Goal: Task Accomplishment & Management: Manage account settings

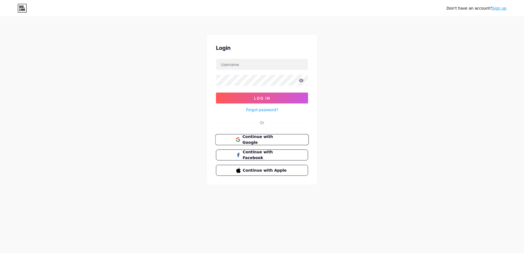
click at [260, 141] on span "Continue with Google" at bounding box center [265, 140] width 46 height 12
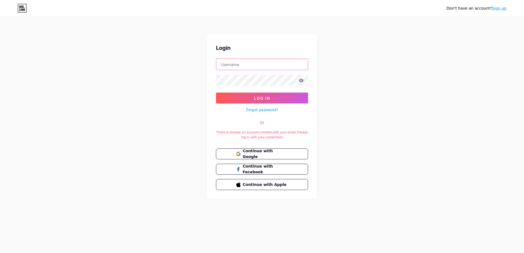
click at [267, 67] on input "text" at bounding box center [262, 64] width 92 height 11
type input "[EMAIL_ADDRESS][DOMAIN_NAME]"
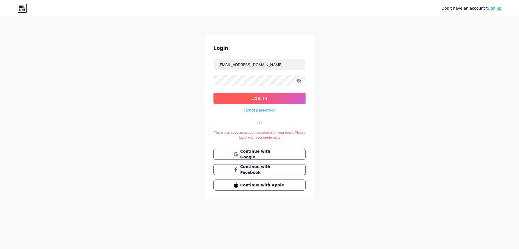
click at [257, 96] on span "Log In" at bounding box center [260, 98] width 16 height 5
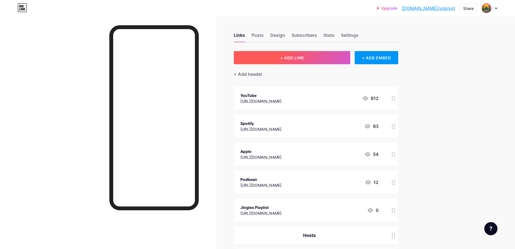
click at [285, 56] on span "+ ADD LINK" at bounding box center [292, 57] width 24 height 5
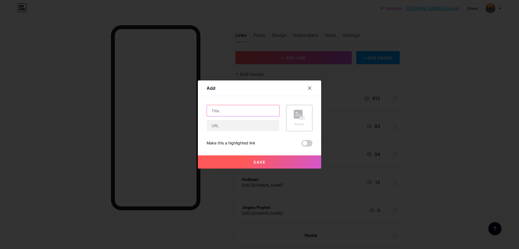
click at [255, 111] on input "text" at bounding box center [243, 110] width 72 height 11
click at [248, 127] on input "text" at bounding box center [243, 125] width 72 height 11
paste input "TablesTablesEverywhere"
type input "TablesTablesEverywhere"
paste input "https://buymeacoffee.com/unpivot"
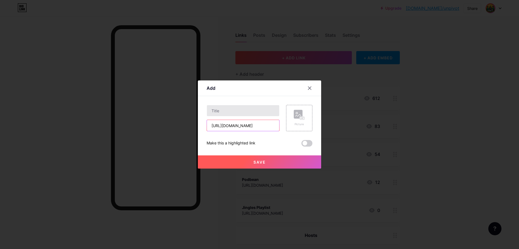
type input "https://buymeacoffee.com/unpivot"
click at [225, 110] on input "text" at bounding box center [243, 110] width 72 height 11
type input "Support the Pod"
click at [254, 161] on span "Save" at bounding box center [260, 162] width 12 height 5
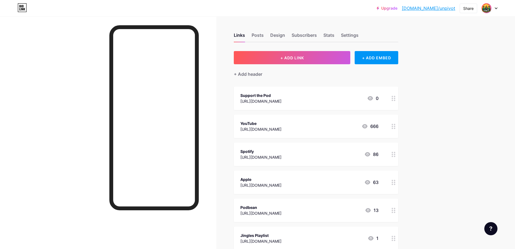
click at [273, 106] on div "Support the Pod https://buymeacoffee.com/unpivot 0" at bounding box center [316, 98] width 164 height 24
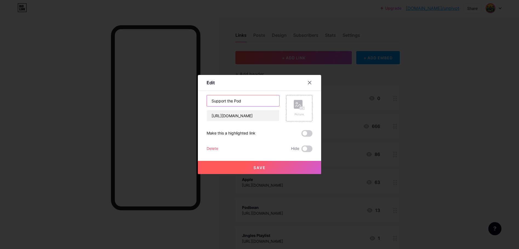
click at [254, 102] on input "Support the Pod" at bounding box center [243, 100] width 72 height 11
click at [259, 101] on input "Support the Pod with $5" at bounding box center [243, 100] width 72 height 11
drag, startPoint x: 260, startPoint y: 101, endPoint x: 242, endPoint y: 101, distance: 17.3
click at [242, 101] on input "Support the Pod with $5" at bounding box center [243, 100] width 72 height 11
type input "Support the Pod 🎙️"
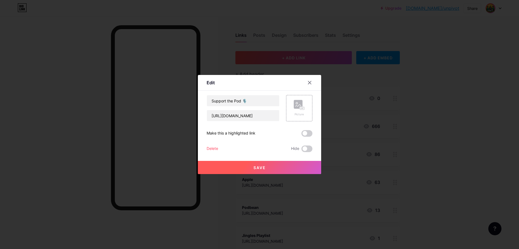
click at [260, 167] on span "Save" at bounding box center [260, 167] width 12 height 5
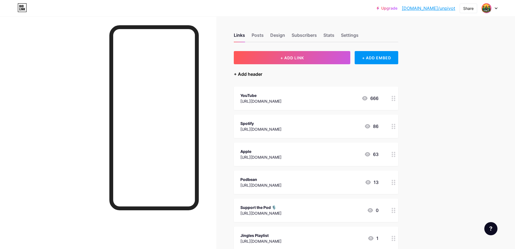
click at [247, 75] on div "+ Add header" at bounding box center [248, 74] width 29 height 7
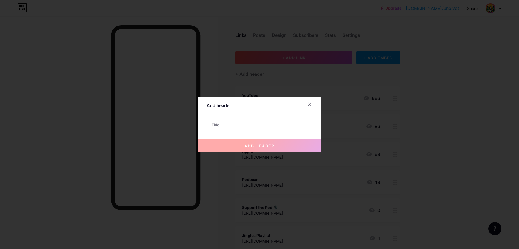
click at [261, 126] on input "text" at bounding box center [259, 124] width 105 height 11
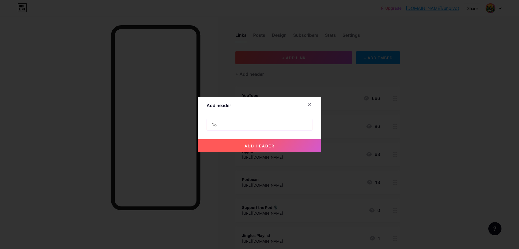
type input "D"
type input "Donate to Fees"
click at [266, 146] on span "add header" at bounding box center [260, 145] width 30 height 5
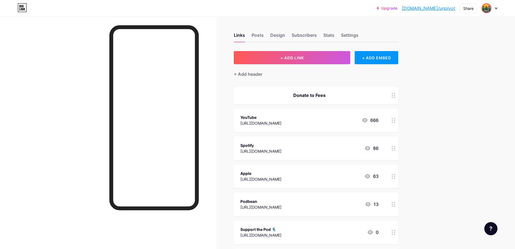
drag, startPoint x: 312, startPoint y: 94, endPoint x: 334, endPoint y: 153, distance: 63.1
click at [334, 153] on span "Donate to Fees YouTube https://www.youtube.com/@Unpivot/podcasts 666 Spotify ht…" at bounding box center [316, 249] width 164 height 326
drag, startPoint x: 334, startPoint y: 153, endPoint x: 397, endPoint y: 95, distance: 85.5
click at [395, 95] on circle at bounding box center [394, 95] width 1 height 1
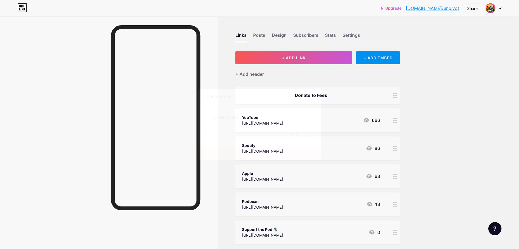
click at [313, 98] on div at bounding box center [310, 97] width 10 height 10
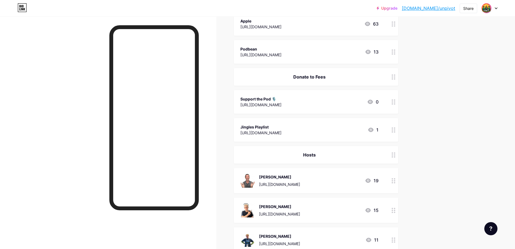
scroll to position [137, 0]
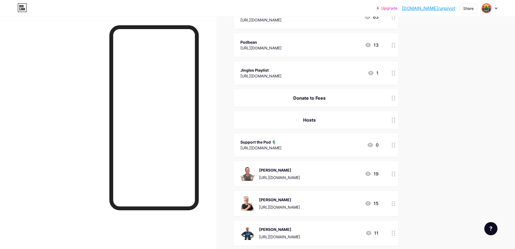
drag, startPoint x: 301, startPoint y: 147, endPoint x: 390, endPoint y: 152, distance: 89.3
click at [390, 152] on div "Support the Pod 🎙️ https://buymeacoffee.com/unpivot 0" at bounding box center [316, 145] width 164 height 24
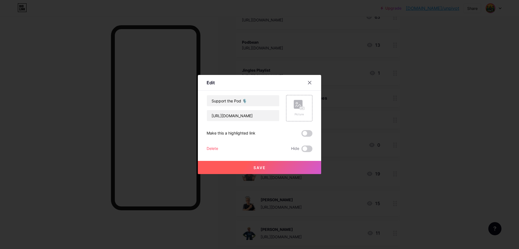
drag, startPoint x: 390, startPoint y: 152, endPoint x: 372, endPoint y: 175, distance: 29.2
click at [372, 175] on div at bounding box center [259, 124] width 519 height 249
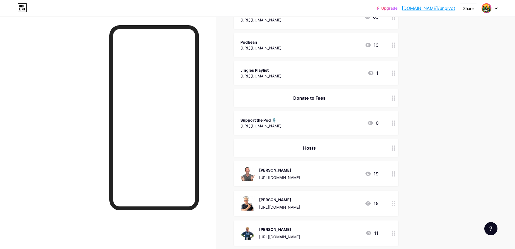
click at [360, 100] on div "Donate to Fees" at bounding box center [309, 98] width 138 height 7
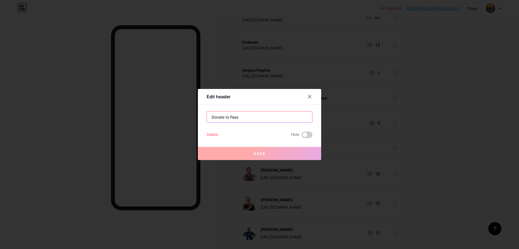
click at [218, 118] on input "Donate to Fees" at bounding box center [259, 116] width 105 height 11
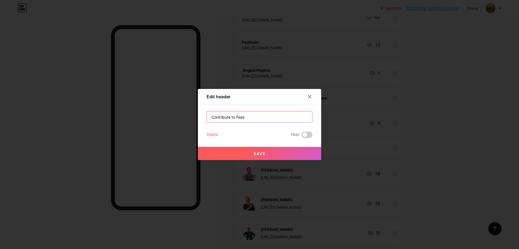
type input "Contribute to Fees"
click at [255, 151] on span "Save" at bounding box center [260, 153] width 12 height 5
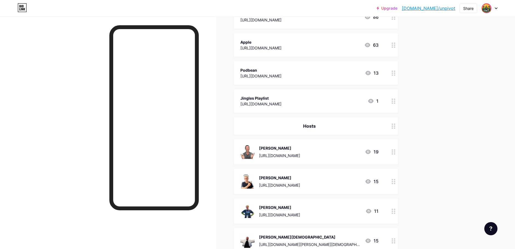
scroll to position [0, 0]
